Goal: Transaction & Acquisition: Download file/media

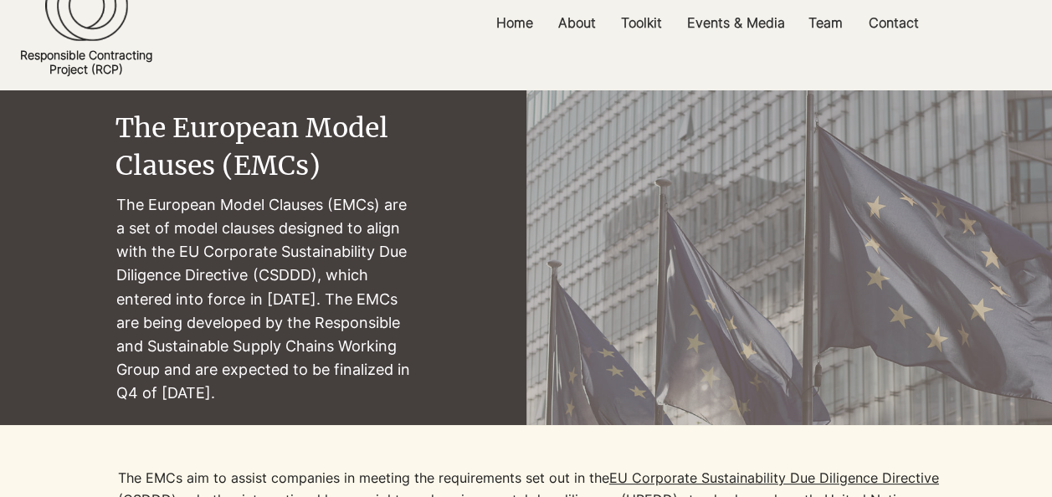
scroll to position [167, 0]
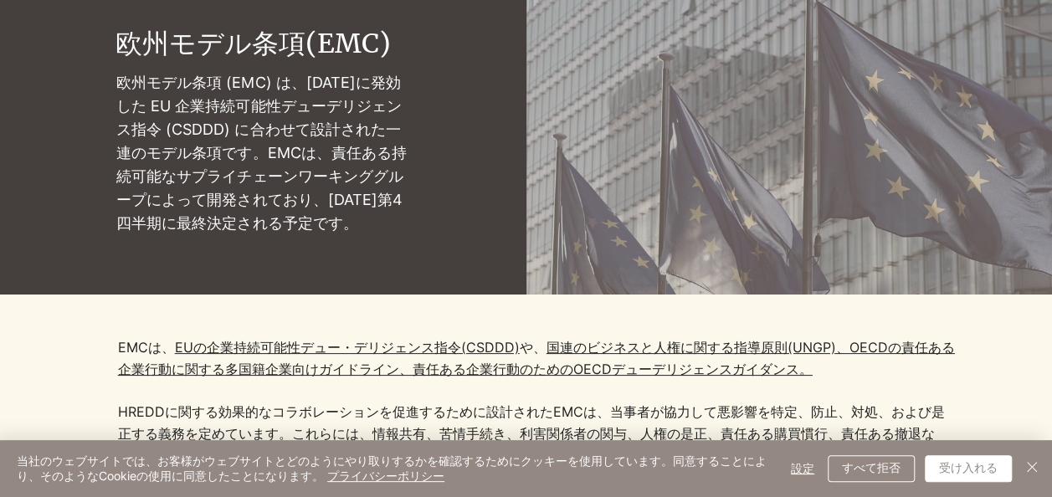
click at [718, 326] on div at bounding box center [526, 444] width 1052 height 299
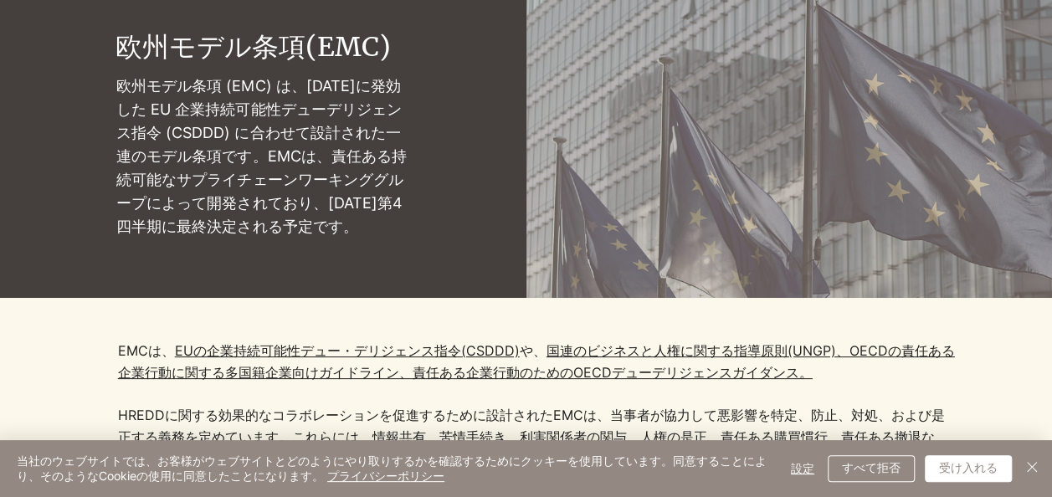
click at [866, 377] on p "EMCは、 EUの企業持続可能性デュー・デリジェンス指令(CSDDD) や、 国連のビジネスと人権に関する指導原則(UNGP)、 OECDの責任ある企業行動 …" at bounding box center [536, 405] width 837 height 129
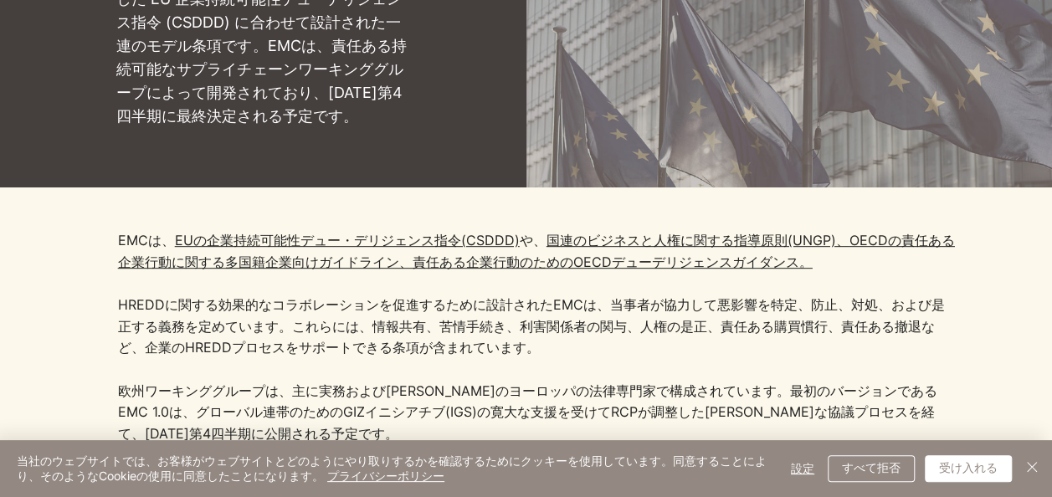
scroll to position [502, 0]
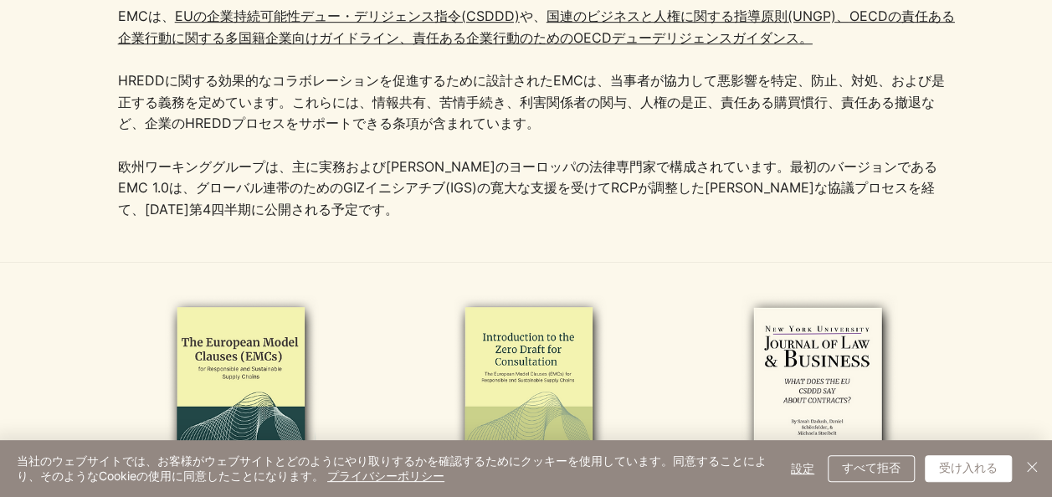
drag, startPoint x: 614, startPoint y: 266, endPoint x: 600, endPoint y: 254, distance: 18.4
click at [614, 265] on div at bounding box center [526, 478] width 1052 height 432
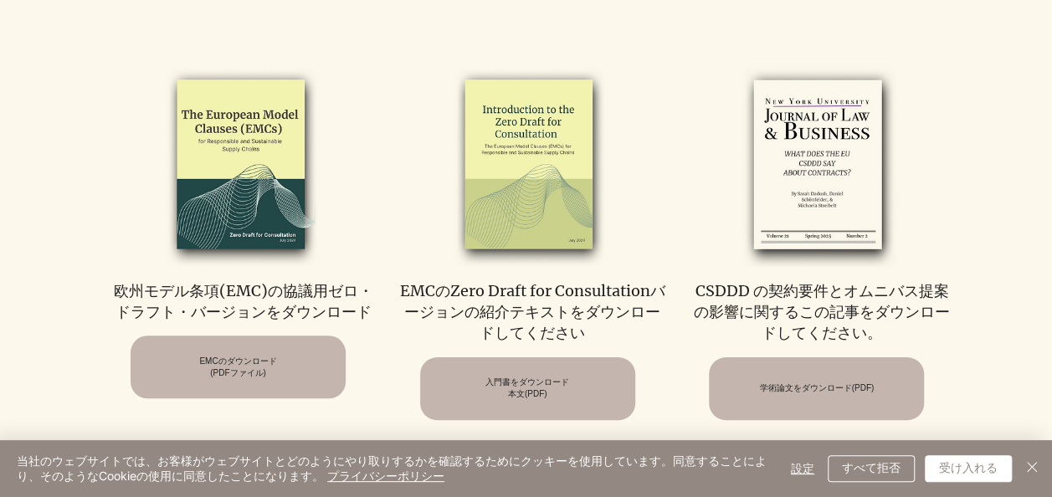
scroll to position [753, 0]
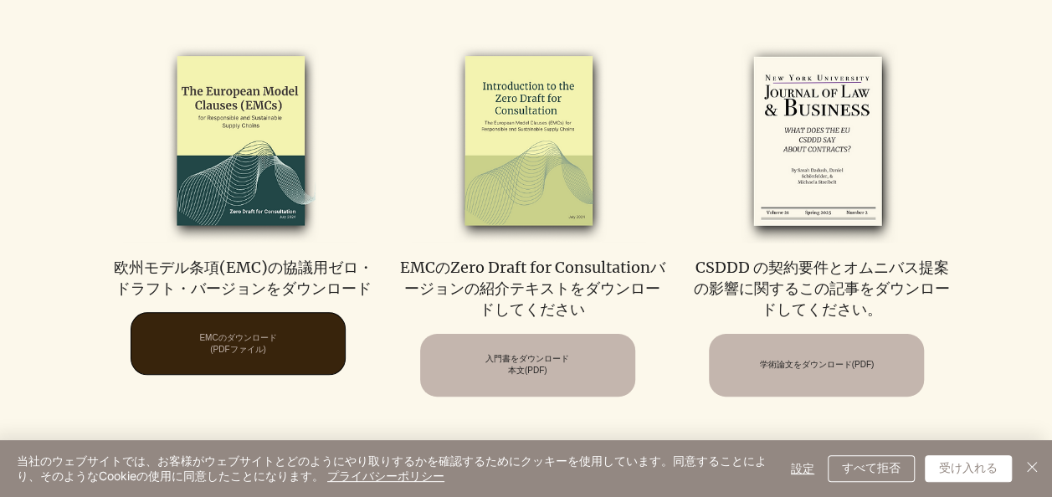
click at [246, 356] on span "EMCのダウンロード (PDFファイル)" at bounding box center [237, 343] width 77 height 23
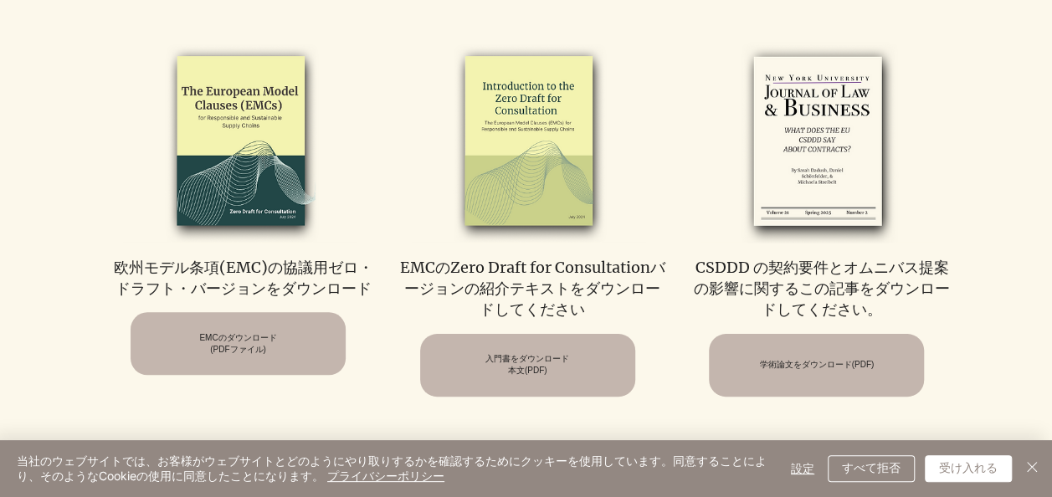
click at [529, 191] on img at bounding box center [529, 141] width 234 height 203
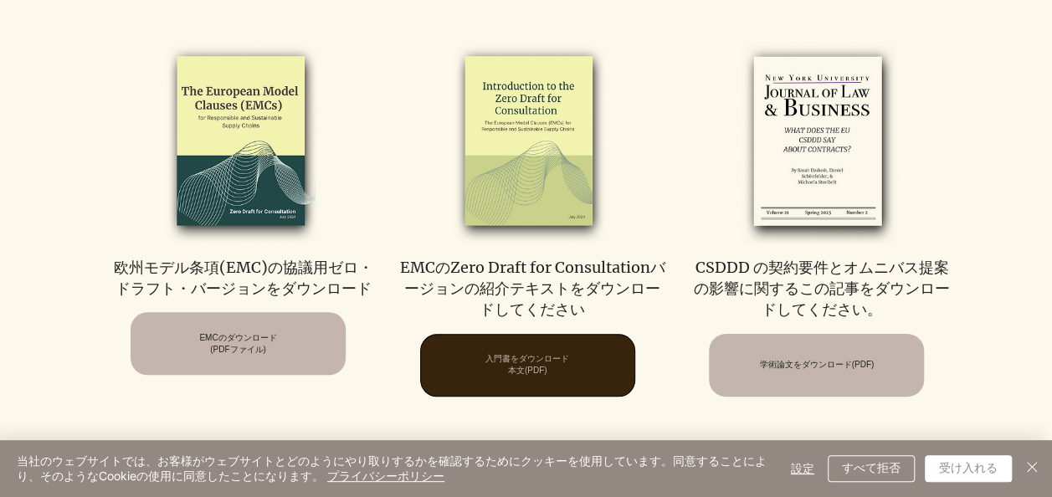
click at [524, 358] on span "入門書をダウンロード 本文(PDF)" at bounding box center [528, 364] width 84 height 23
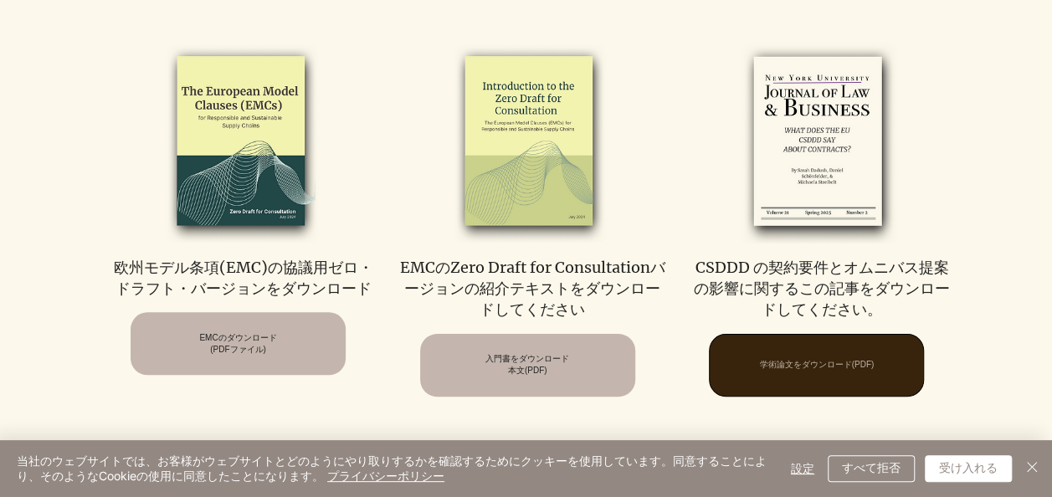
click at [854, 363] on span "学術論文をダウンロード(PDF)" at bounding box center [817, 365] width 115 height 12
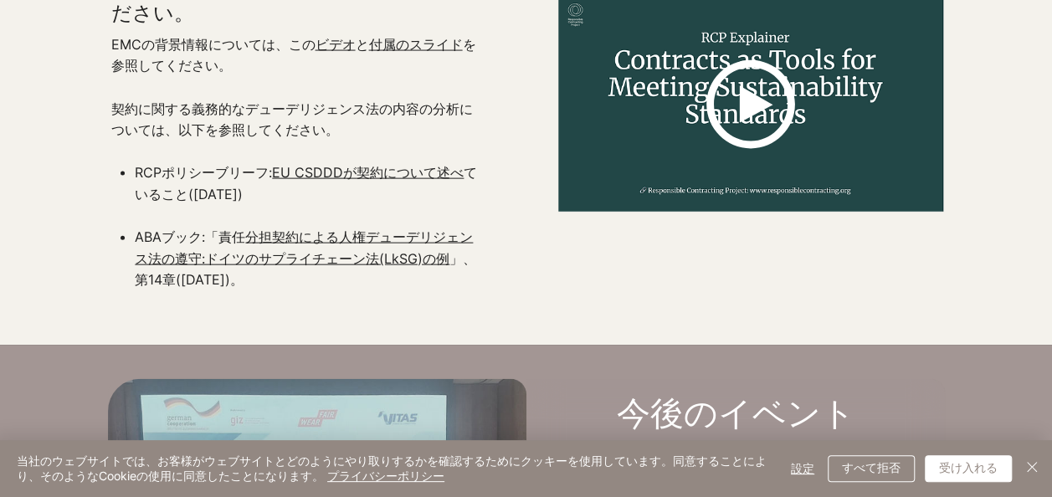
scroll to position [1758, 0]
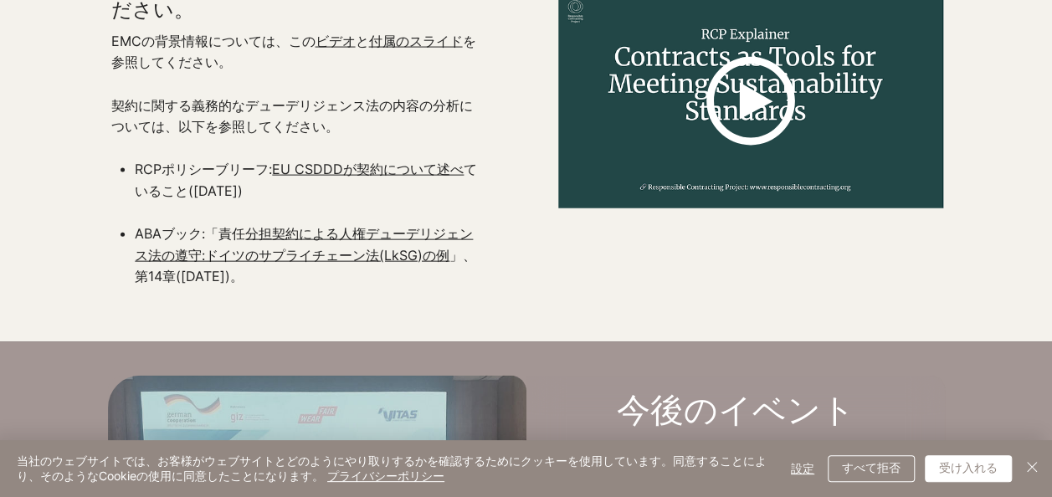
click at [142, 136] on font "契約に関する義務的なデューデリジェンス法の内容の分析については、以下を参照してください。" at bounding box center [291, 116] width 362 height 39
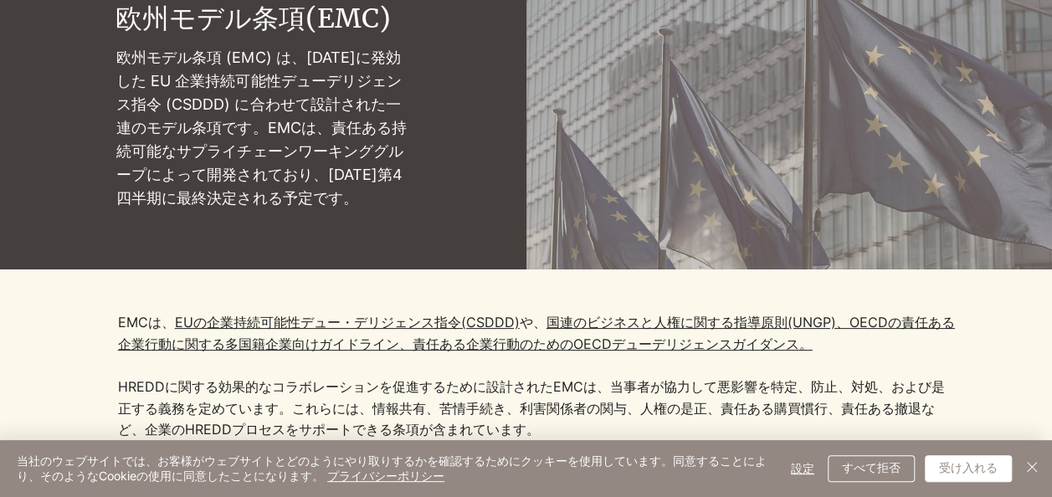
scroll to position [502, 0]
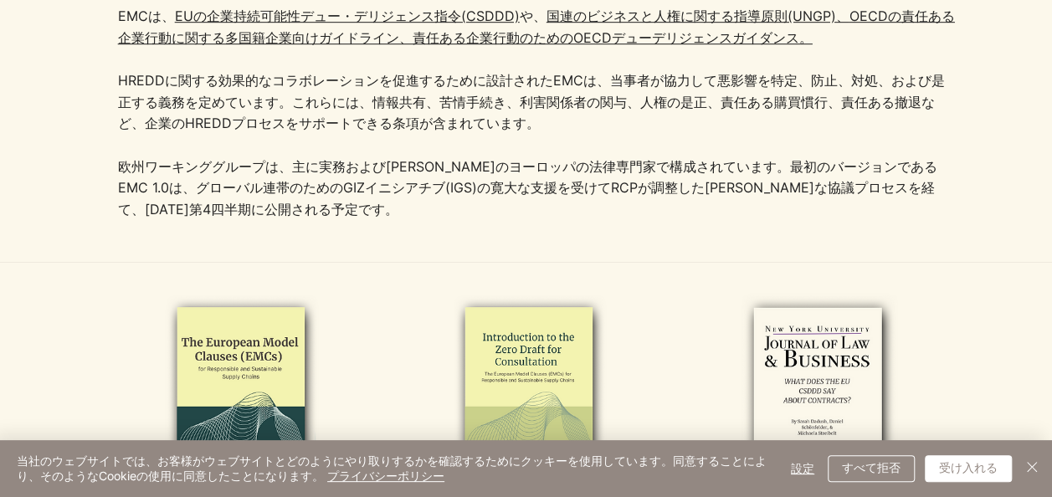
click at [381, 254] on div at bounding box center [526, 112] width 1052 height 299
